Goal: Task Accomplishment & Management: Use online tool/utility

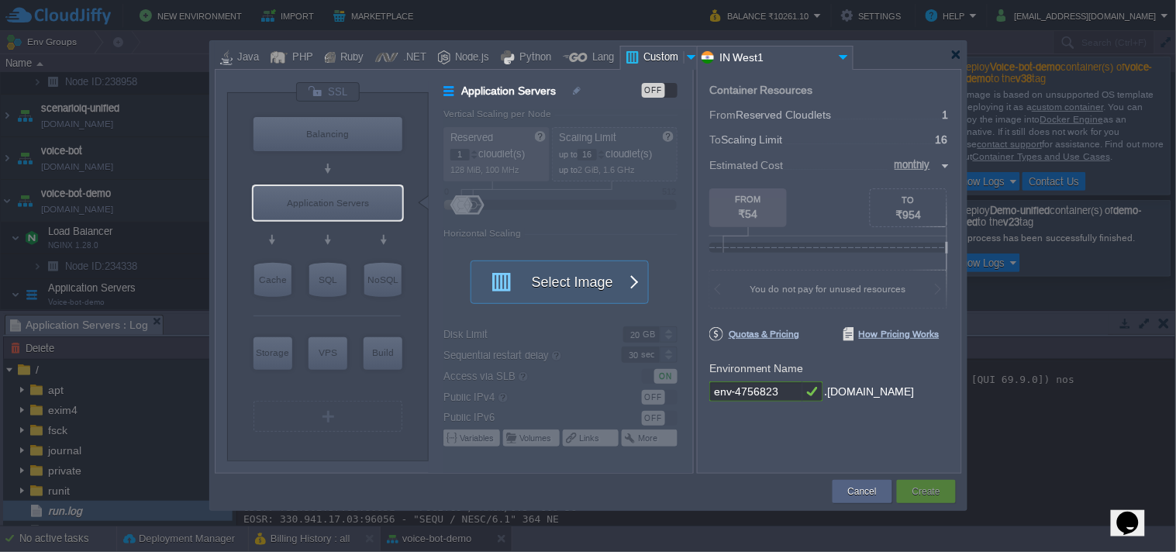
scroll to position [17870, 0]
click at [957, 57] on div at bounding box center [956, 55] width 12 height 12
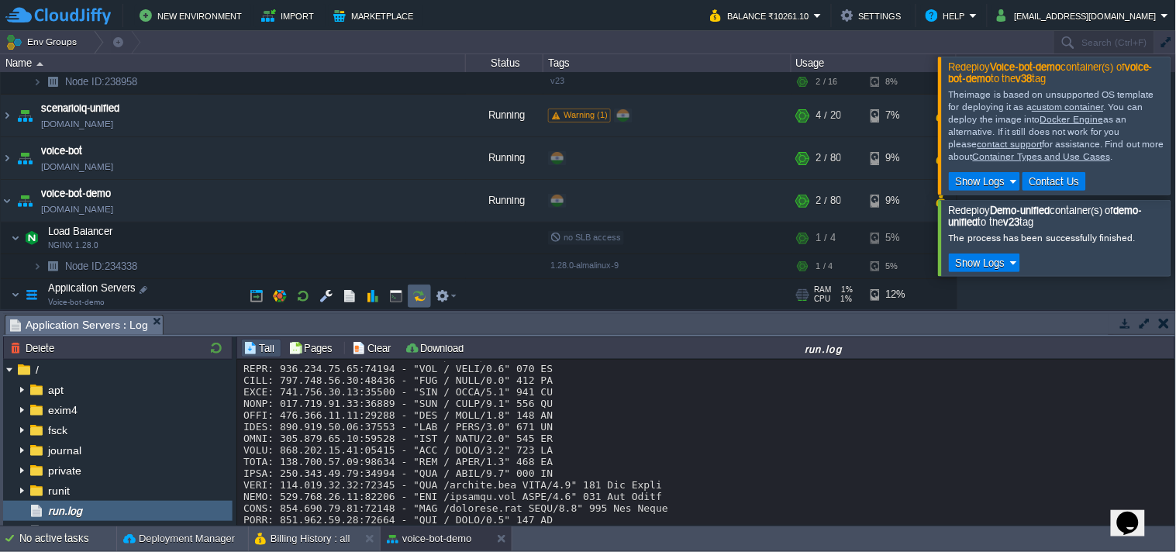
click at [415, 293] on button "button" at bounding box center [419, 296] width 14 height 14
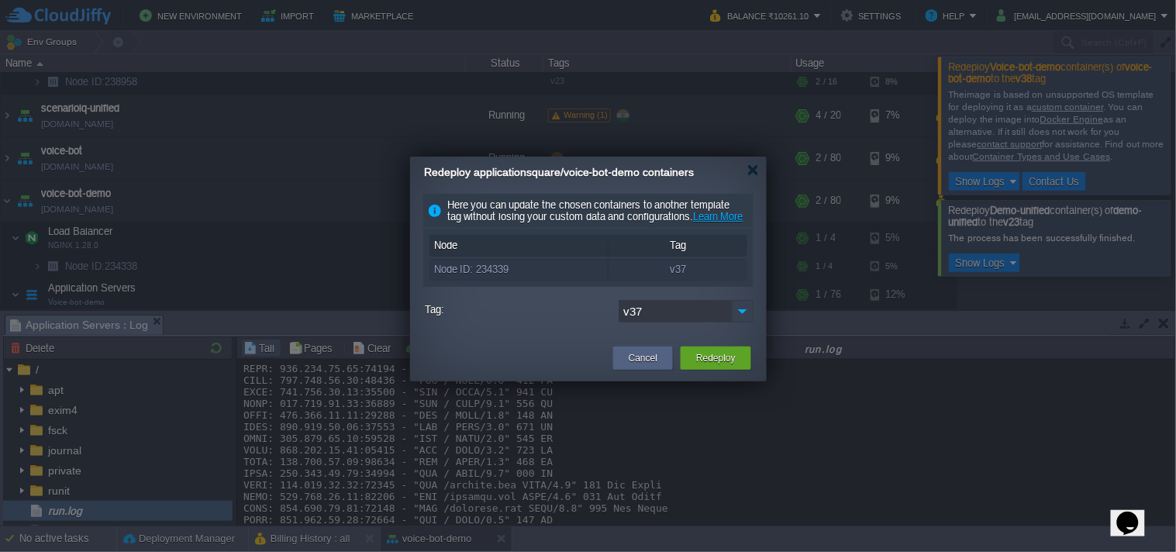
drag, startPoint x: 752, startPoint y: 326, endPoint x: 737, endPoint y: 334, distance: 17.0
click at [752, 322] on img at bounding box center [743, 311] width 22 height 22
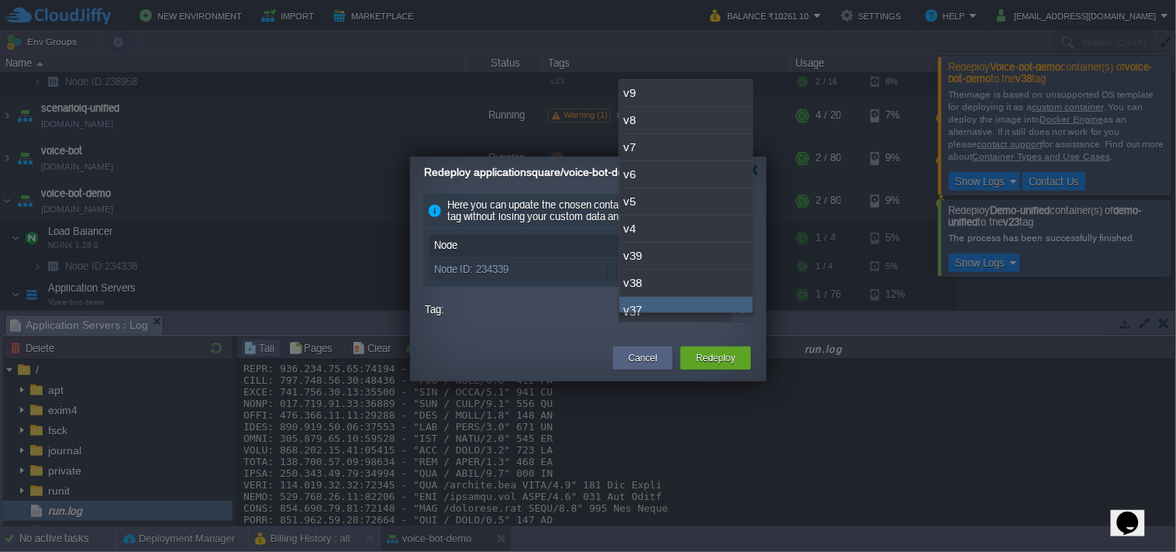
scroll to position [12, 0]
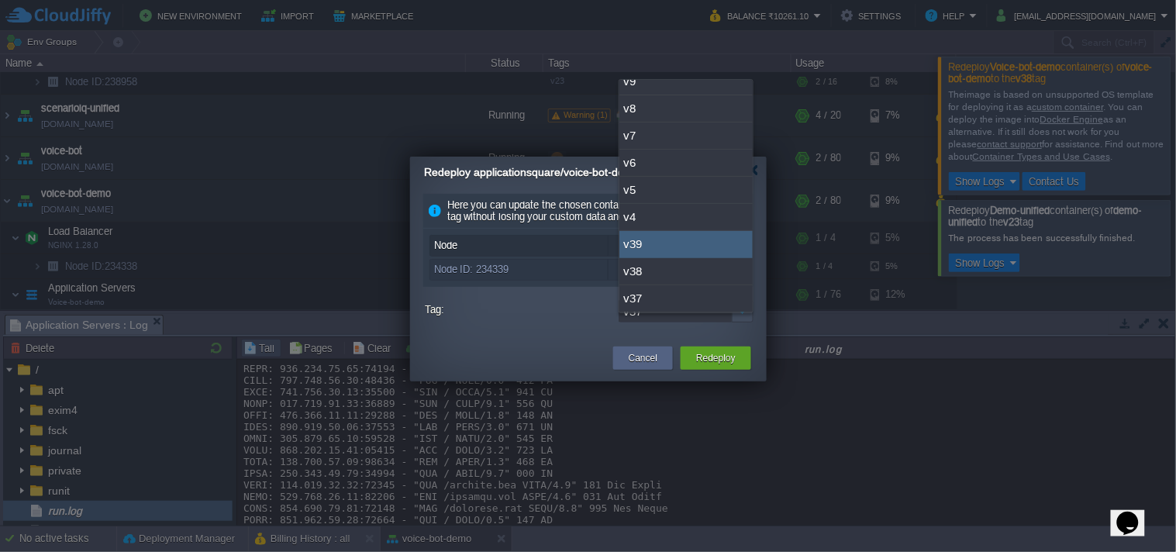
click at [705, 248] on div "v39" at bounding box center [685, 244] width 133 height 27
type input "v39"
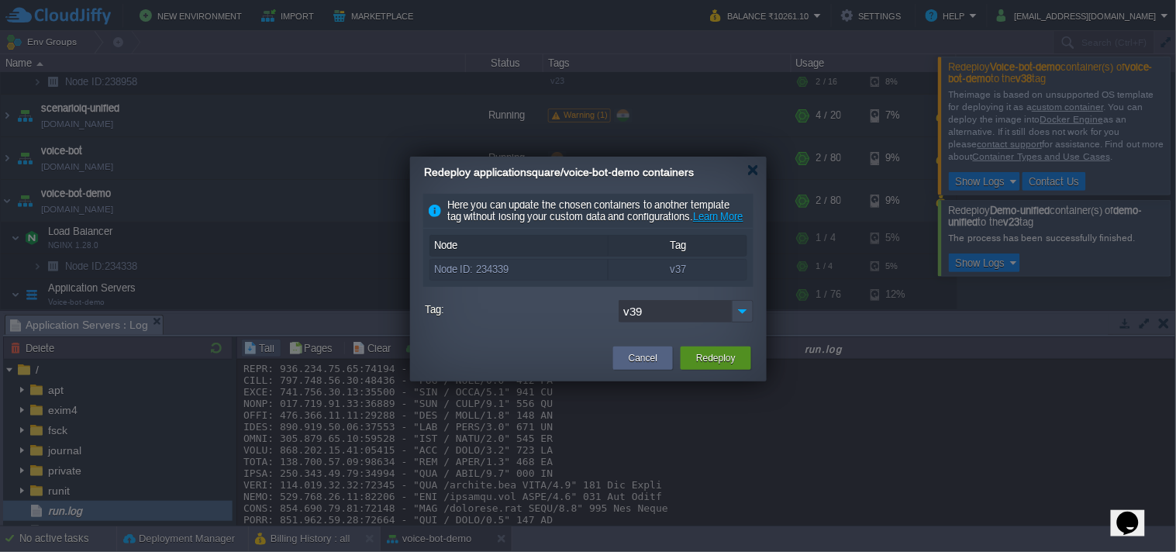
click at [719, 363] on button "Redeploy" at bounding box center [716, 358] width 40 height 16
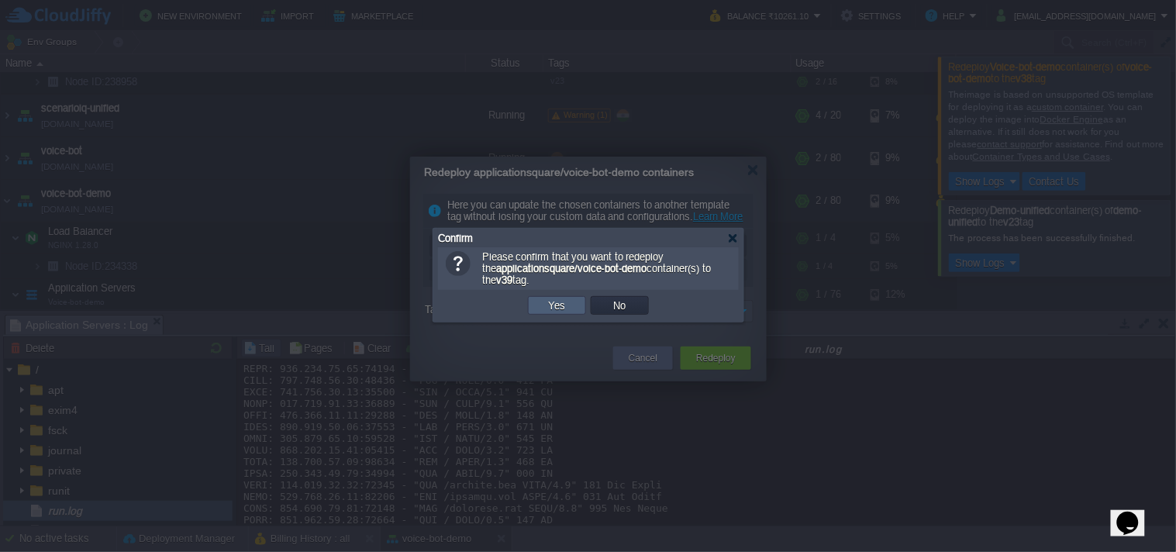
click at [569, 304] on td "Yes" at bounding box center [557, 305] width 58 height 19
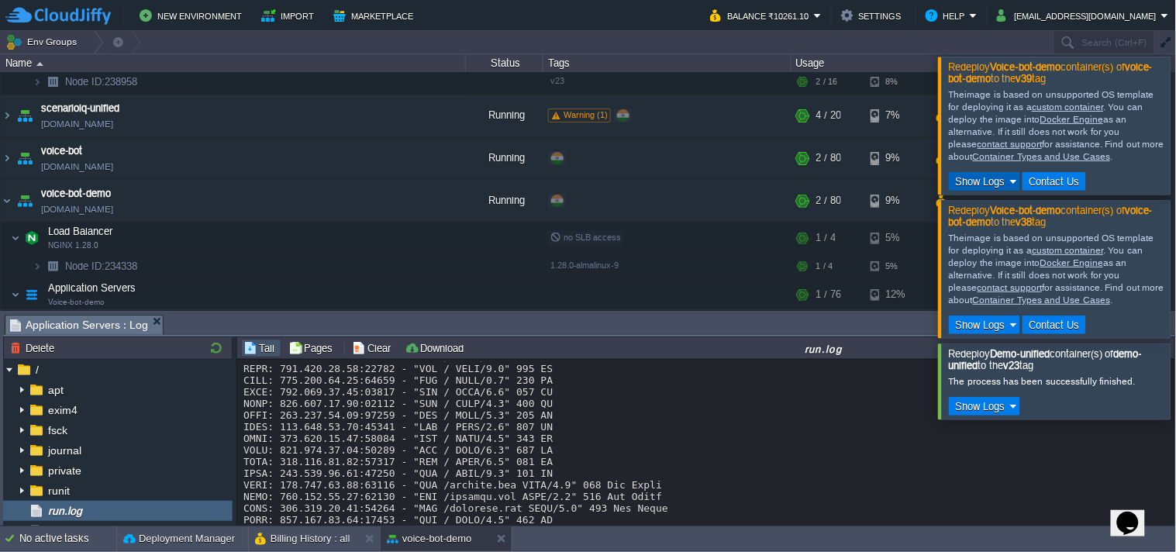
click at [987, 175] on button "Show Logs" at bounding box center [980, 181] width 59 height 14
click at [981, 225] on span "Run Log" at bounding box center [988, 228] width 37 height 12
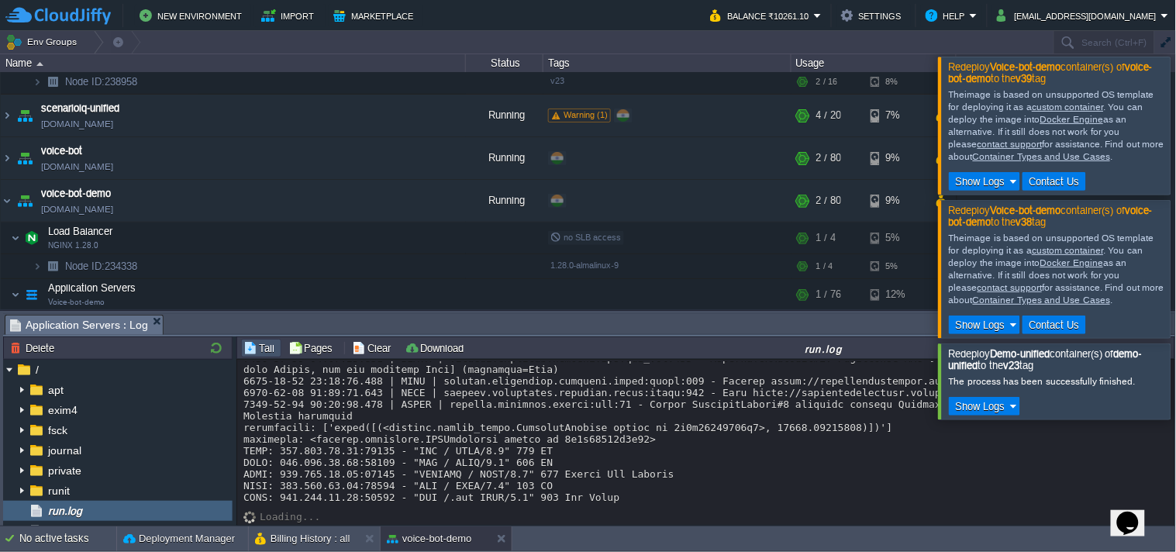
scroll to position [20837, 0]
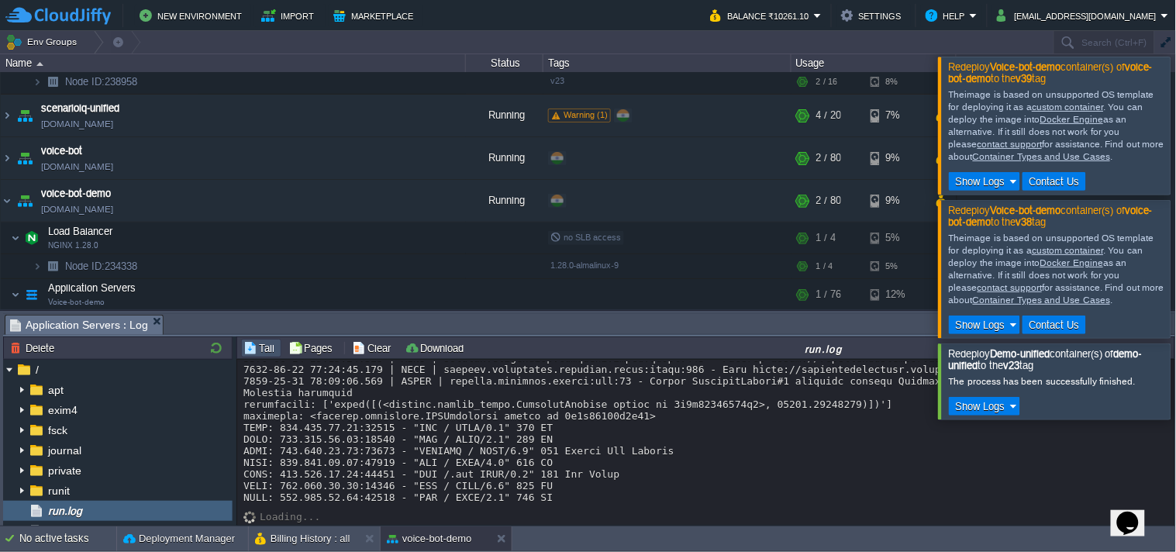
click at [1110, 151] on link "Container Types and Use Cases" at bounding box center [1041, 156] width 137 height 11
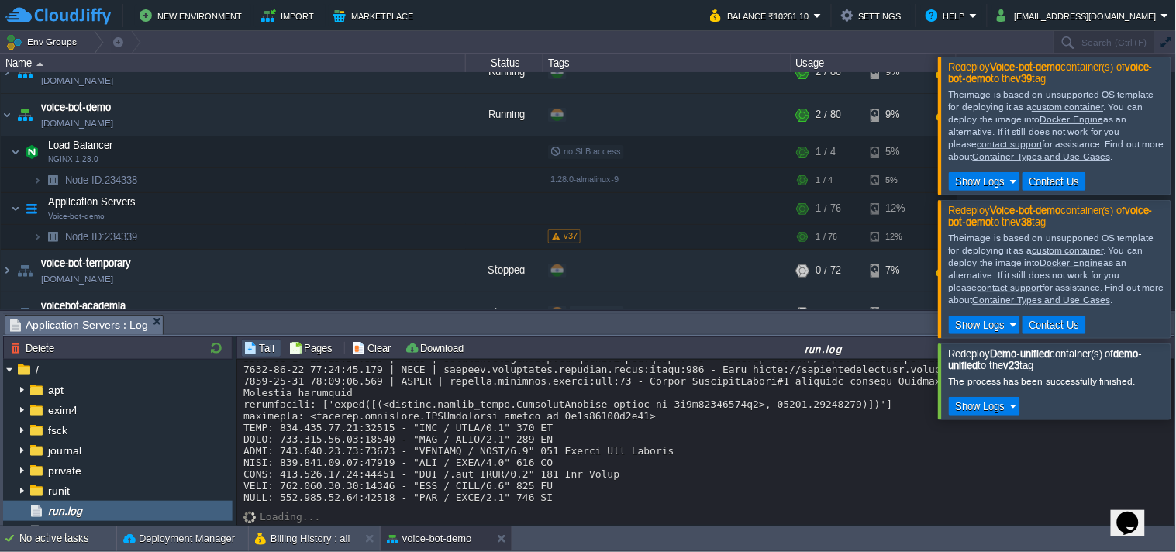
click at [1040, 118] on link "Docker Engine" at bounding box center [1071, 119] width 63 height 11
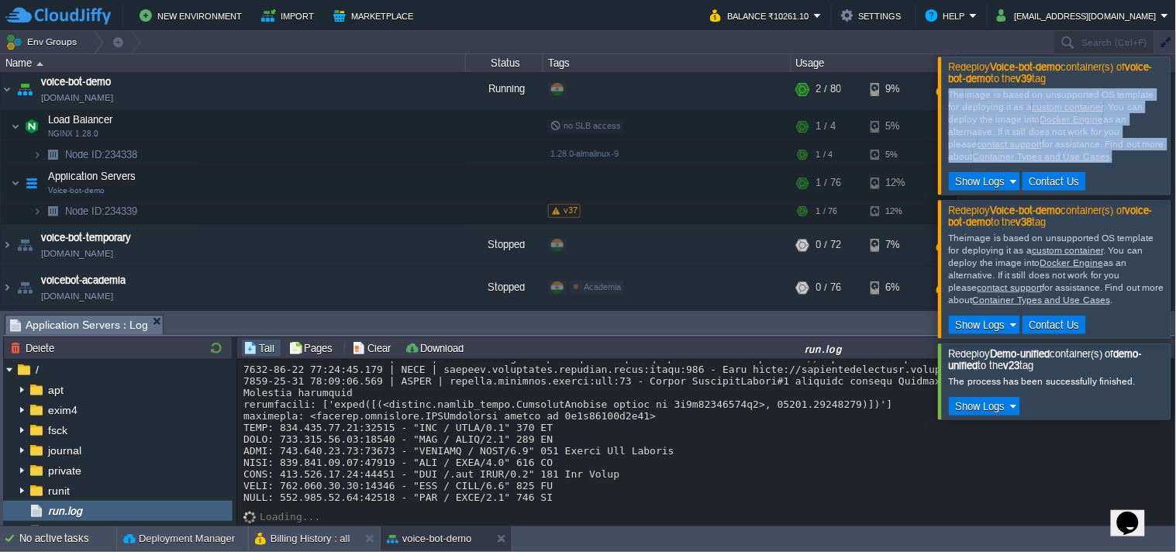
drag, startPoint x: 947, startPoint y: 96, endPoint x: 1019, endPoint y: 164, distance: 98.7
click at [1019, 164] on div "The image is based on unsupported OS template for deploying it as a custom cont…" at bounding box center [1056, 138] width 227 height 109
copy div "The image is based on unsupported OS template for deploying it as a custom cont…"
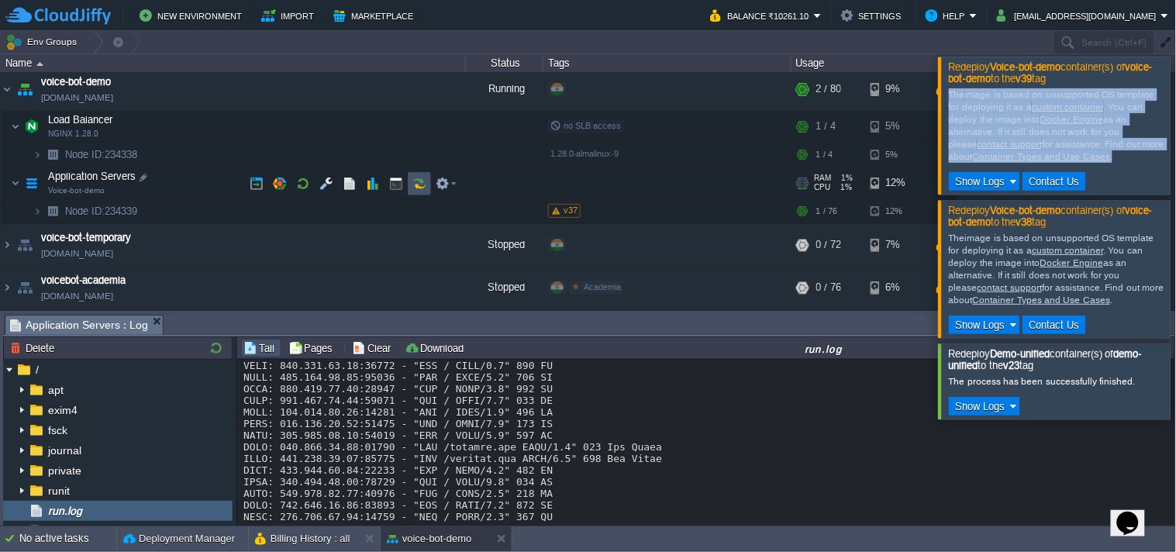
click at [415, 181] on button "button" at bounding box center [419, 184] width 14 height 14
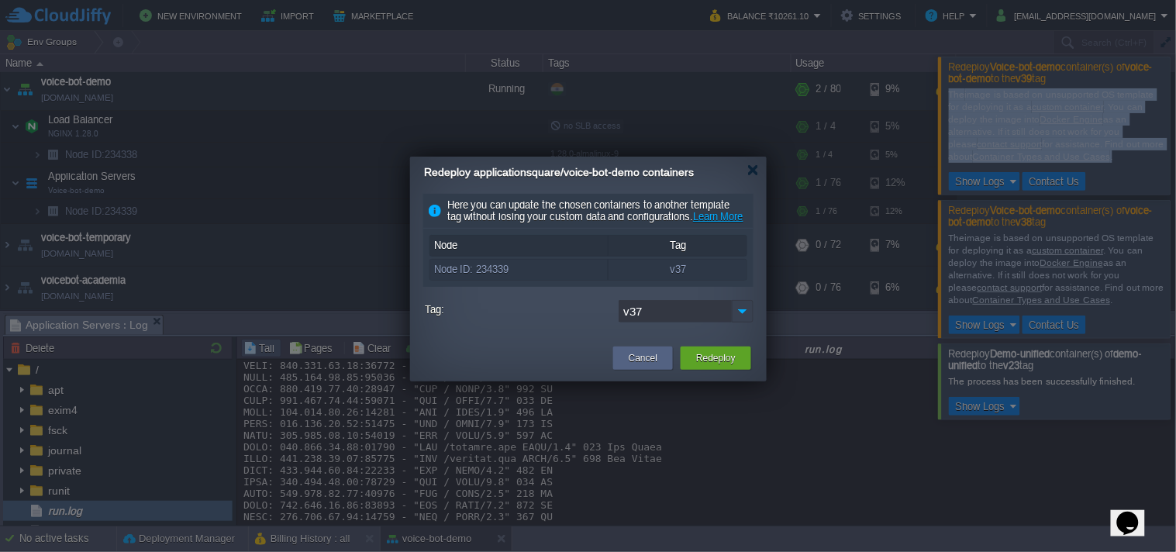
click at [740, 320] on img at bounding box center [743, 311] width 22 height 22
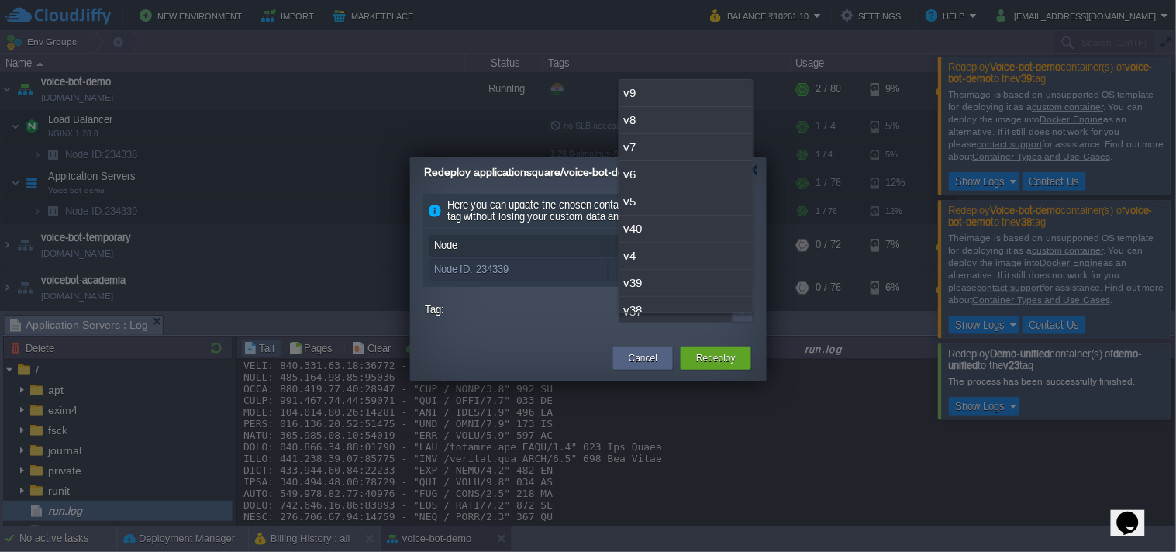
scroll to position [40, 0]
click at [692, 188] on div "v40" at bounding box center [685, 189] width 133 height 27
type input "v40"
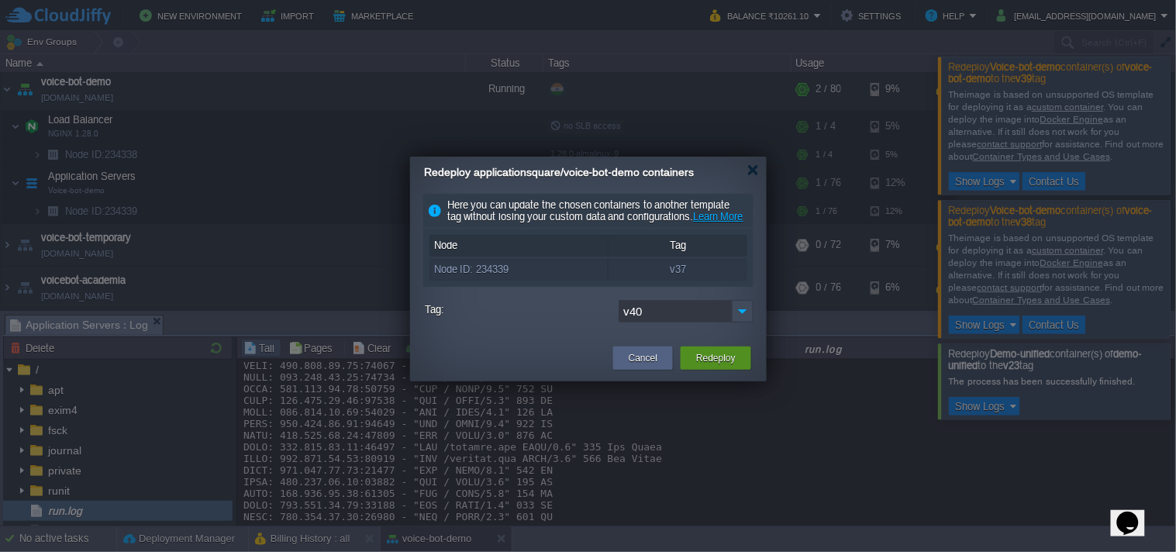
click at [713, 366] on button "Redeploy" at bounding box center [716, 358] width 40 height 16
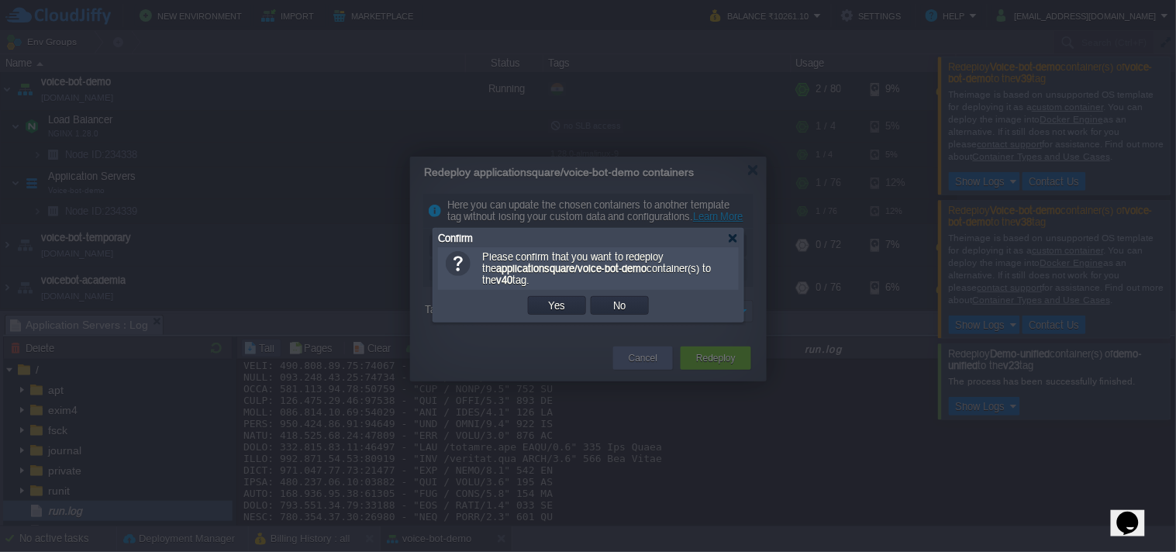
click at [564, 312] on button "Yes" at bounding box center [557, 305] width 26 height 14
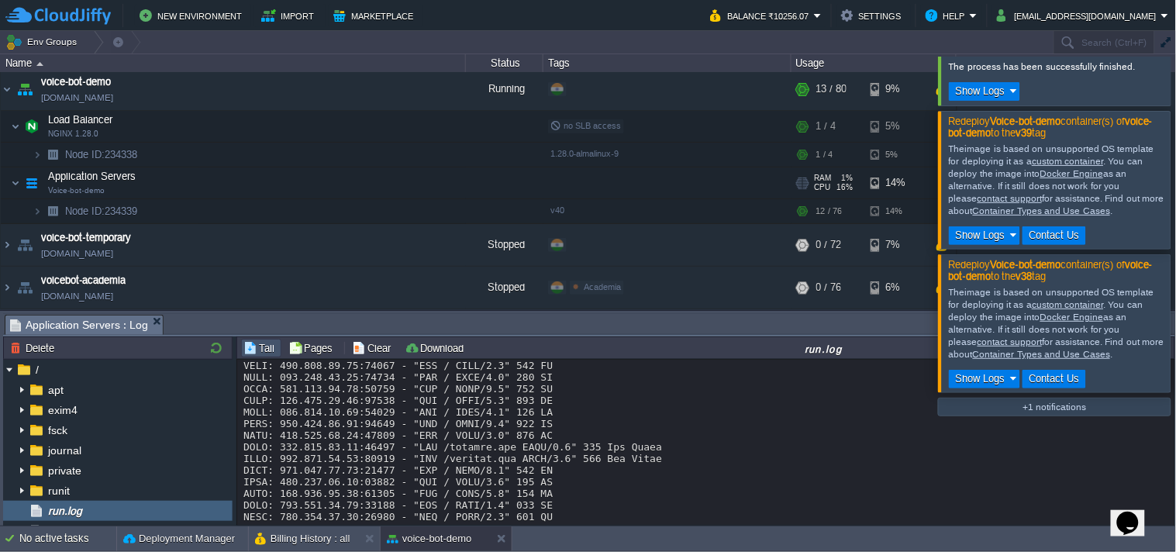
scroll to position [219, 0]
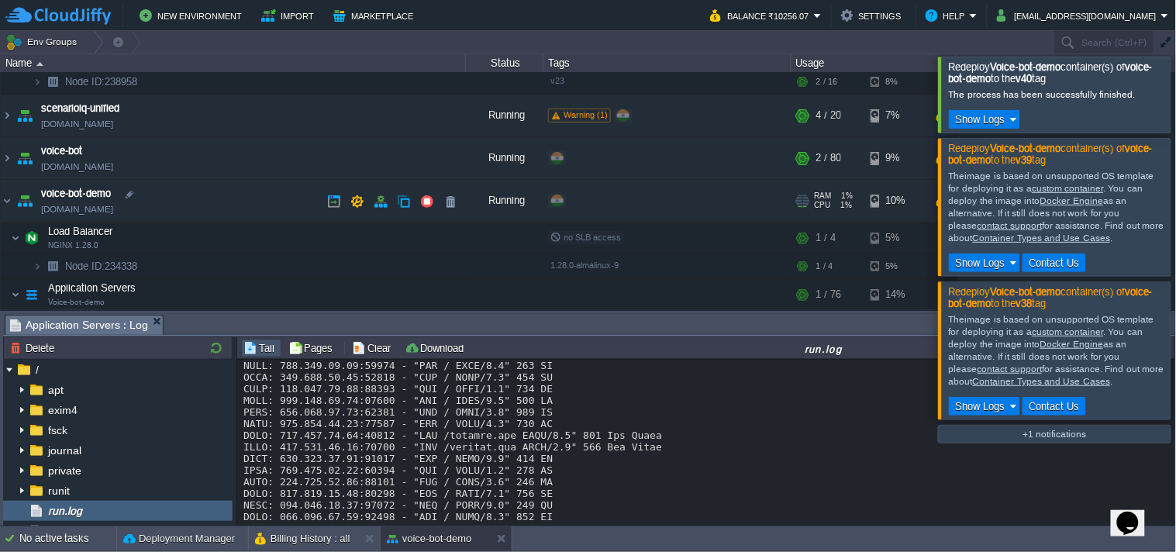
click at [157, 207] on td "voice-bot-demo [DOMAIN_NAME]" at bounding box center [233, 201] width 465 height 43
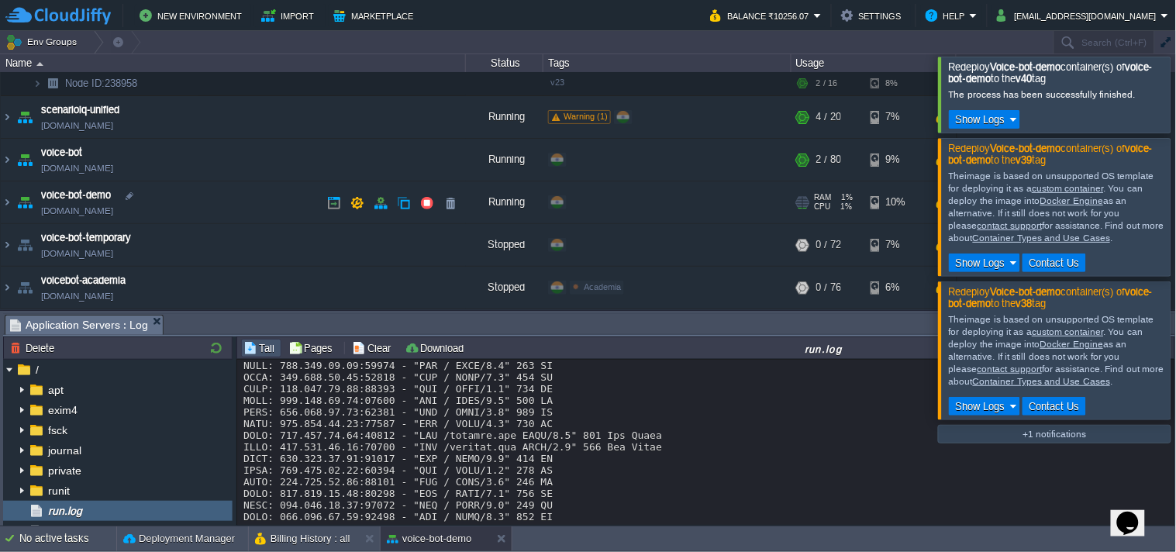
click at [113, 208] on link "[DOMAIN_NAME]" at bounding box center [77, 211] width 72 height 16
